Goal: Information Seeking & Learning: Learn about a topic

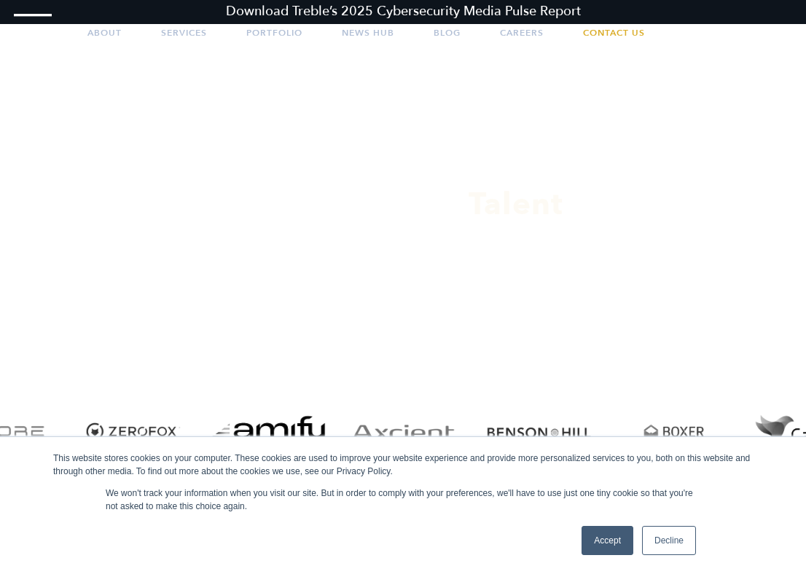
click at [669, 540] on link "Decline" at bounding box center [669, 540] width 54 height 29
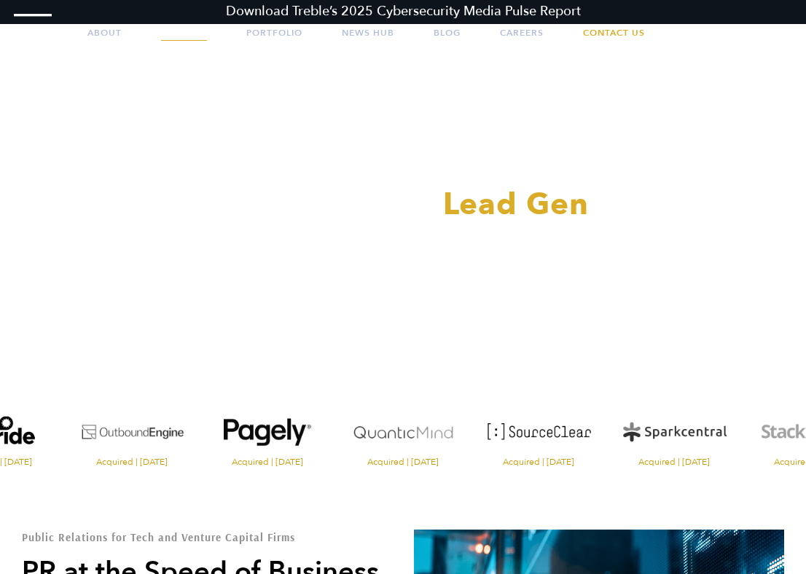
click at [184, 42] on link "Services" at bounding box center [184, 33] width 46 height 36
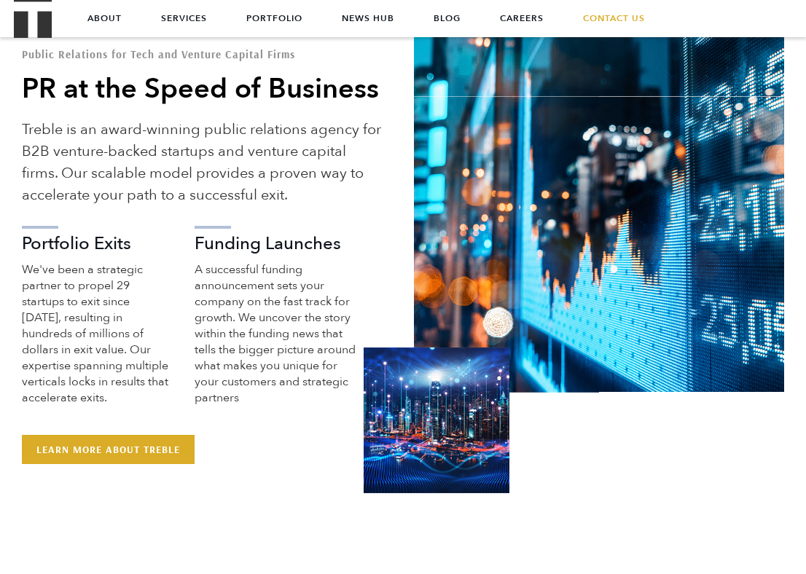
scroll to position [482, 0]
